Goal: Transaction & Acquisition: Purchase product/service

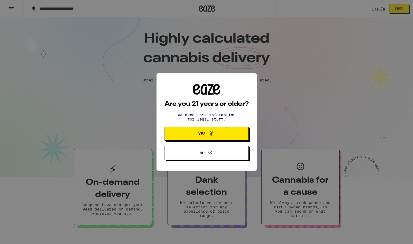
click at [160, 63] on span "Yes" at bounding box center [201, 134] width 7 height 4
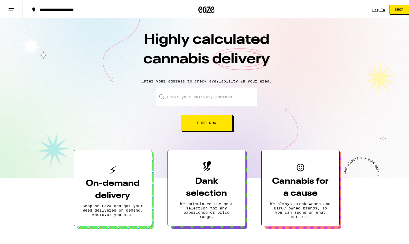
click at [160, 63] on button "Shop Now" at bounding box center [207, 122] width 52 height 16
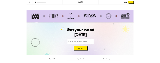
scroll to position [375, 0]
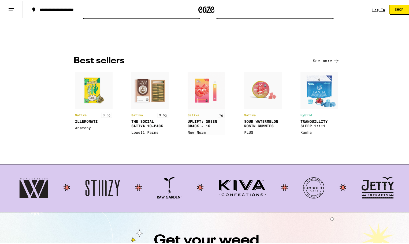
click at [155, 63] on img at bounding box center [150, 102] width 38 height 63
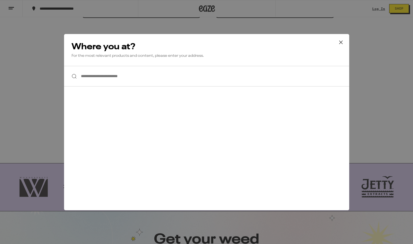
click at [160, 42] on icon at bounding box center [341, 42] width 8 height 8
